Goal: Use online tool/utility: Utilize a website feature to perform a specific function

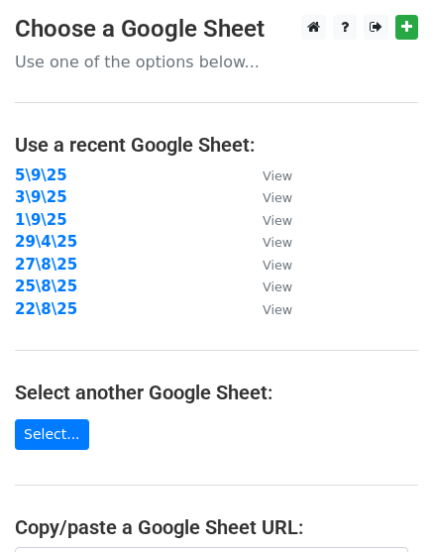
scroll to position [387, 0]
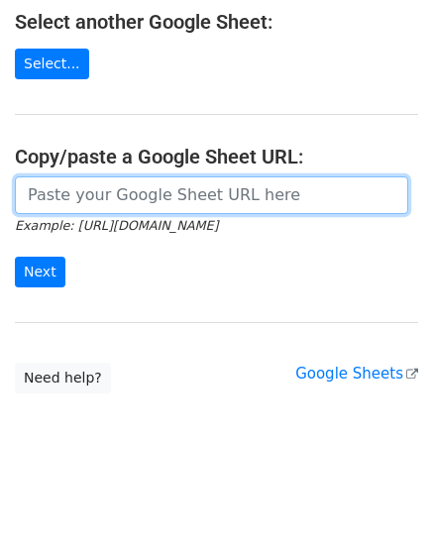
click at [152, 181] on input "url" at bounding box center [212, 195] width 394 height 38
paste input "[URL][DOMAIN_NAME]"
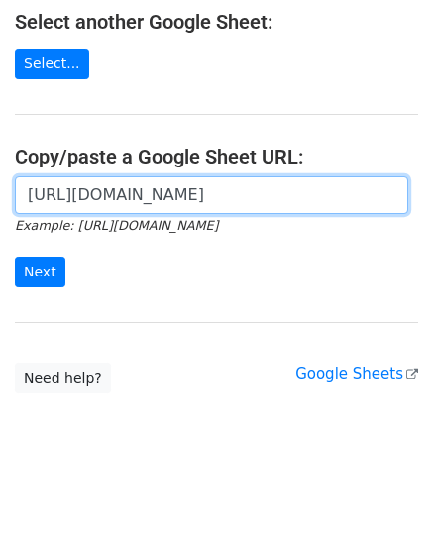
scroll to position [0, 447]
type input "[URL][DOMAIN_NAME]"
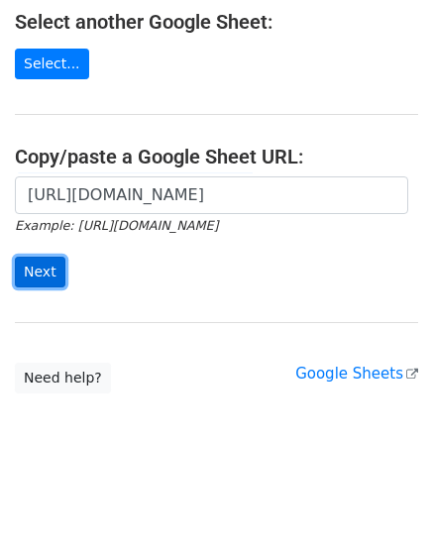
click at [30, 257] on input "Next" at bounding box center [40, 272] width 51 height 31
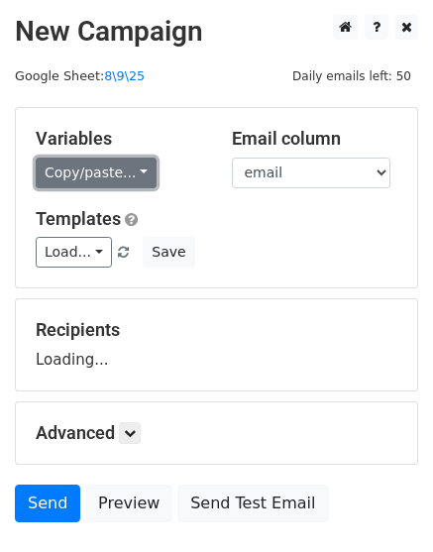
click at [76, 184] on link "Copy/paste..." at bounding box center [96, 173] width 121 height 31
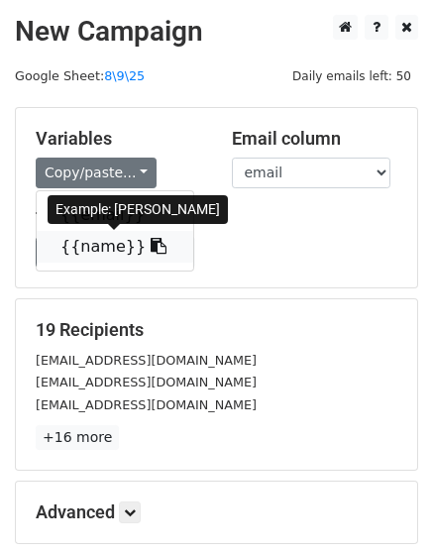
click at [106, 249] on link "{{name}}" at bounding box center [115, 247] width 157 height 32
